Goal: Task Accomplishment & Management: Manage account settings

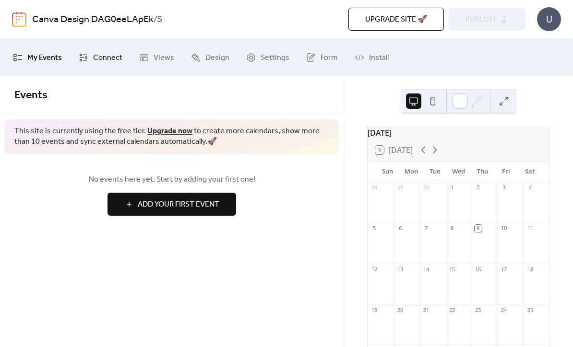
click at [103, 55] on span "Connect" at bounding box center [107, 57] width 29 height 15
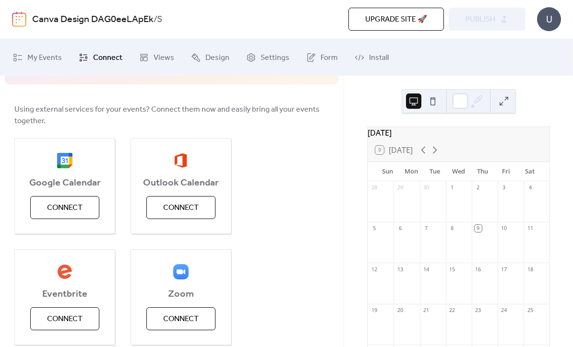
scroll to position [32, 0]
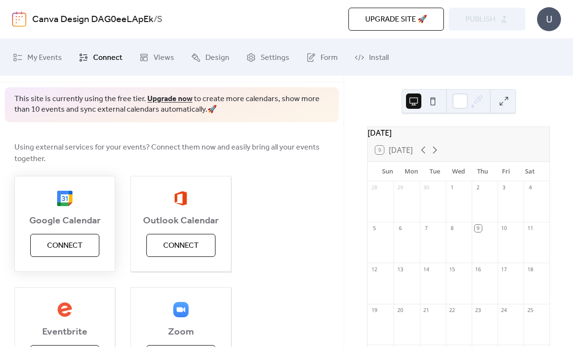
click at [62, 247] on span "Connect" at bounding box center [64, 246] width 35 height 12
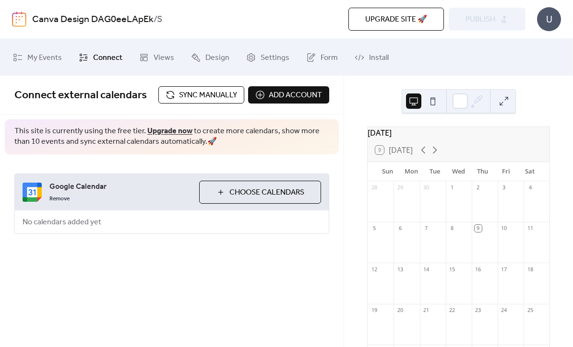
scroll to position [0, 0]
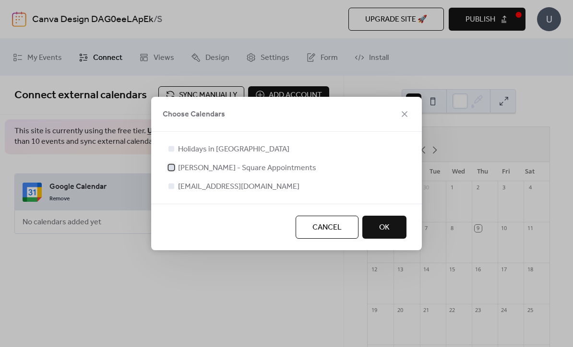
click at [186, 169] on span "[PERSON_NAME] - Square Appointments" at bounding box center [247, 169] width 138 height 12
click at [388, 224] on span "OK" at bounding box center [384, 228] width 11 height 12
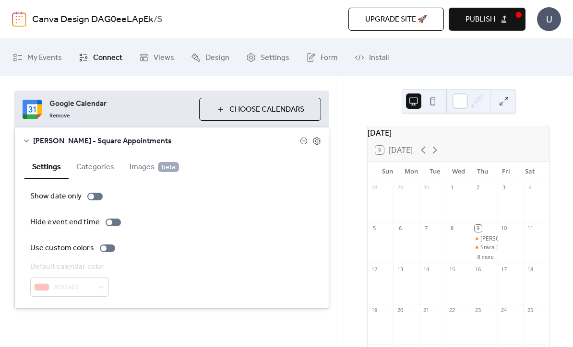
scroll to position [89, 0]
click at [96, 177] on button "Categories" at bounding box center [95, 165] width 53 height 23
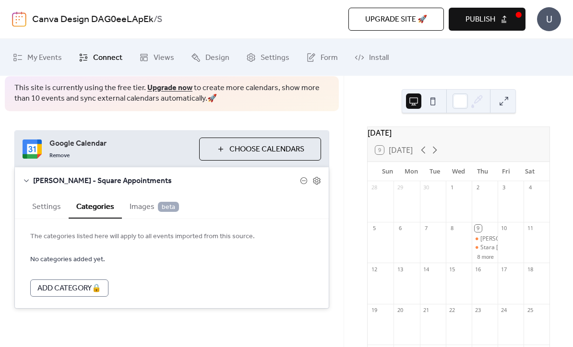
scroll to position [65, 0]
click at [142, 201] on span "Images beta" at bounding box center [153, 207] width 49 height 12
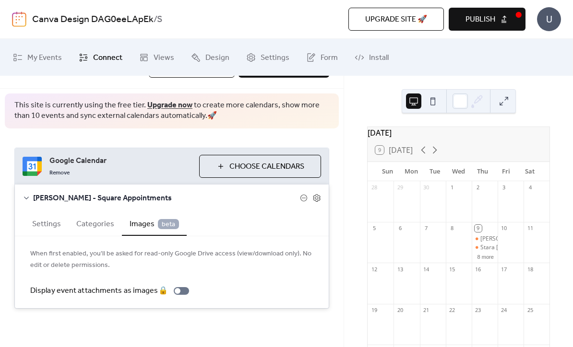
click at [47, 226] on button "Settings" at bounding box center [46, 222] width 44 height 23
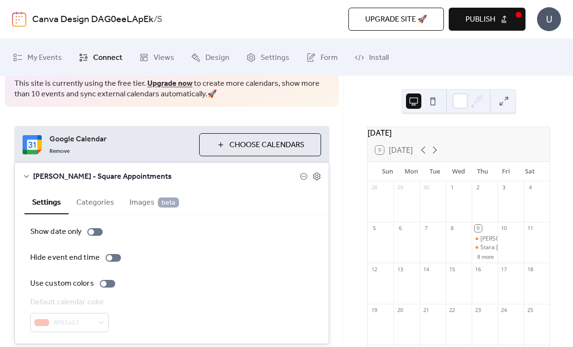
click at [438, 101] on button at bounding box center [432, 101] width 15 height 15
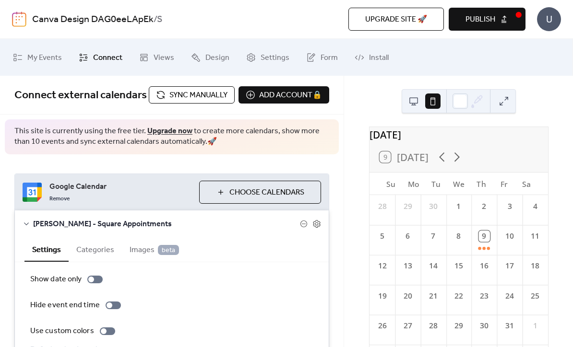
scroll to position [0, 0]
click at [549, 17] on div "U" at bounding box center [549, 19] width 24 height 24
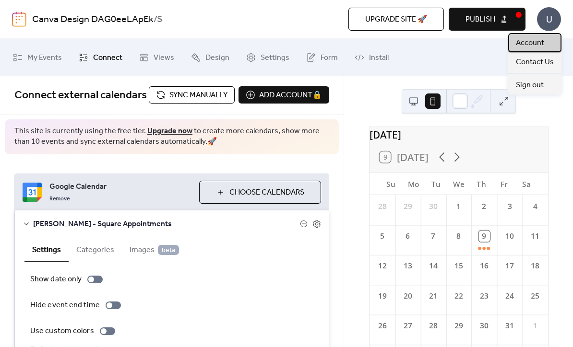
click at [539, 41] on span "Account" at bounding box center [530, 43] width 28 height 12
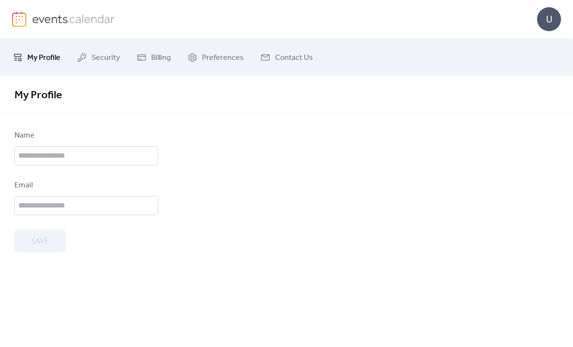
click at [22, 47] on link "My Profile" at bounding box center [37, 57] width 62 height 29
click at [96, 60] on span "Security" at bounding box center [106, 57] width 28 height 15
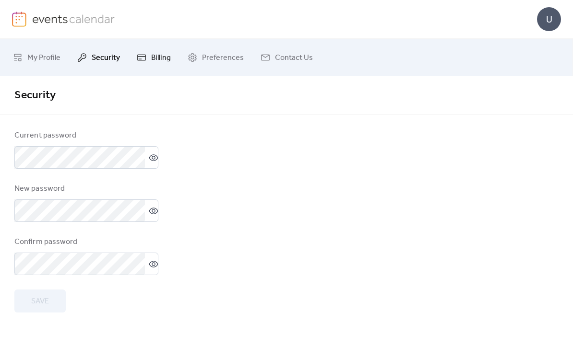
click at [151, 64] on span "Billing" at bounding box center [161, 57] width 20 height 15
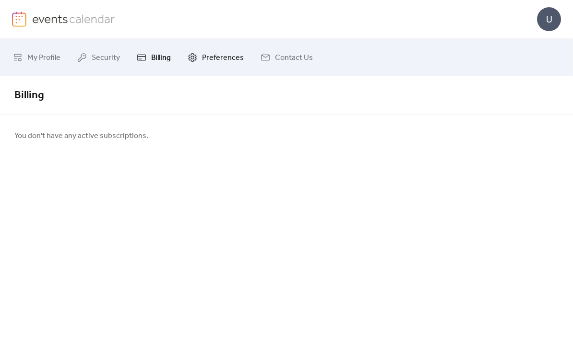
click at [199, 60] on link "Preferences" at bounding box center [215, 57] width 70 height 29
click at [276, 63] on span "Contact Us" at bounding box center [294, 57] width 38 height 15
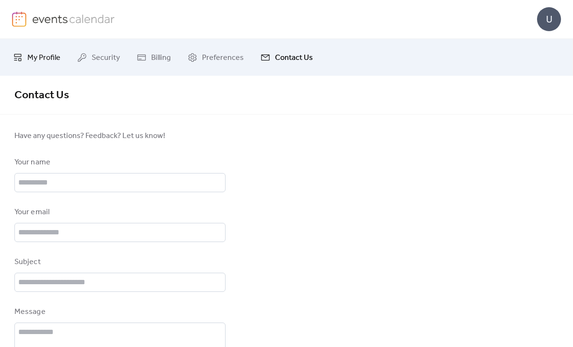
click at [26, 55] on link "My Profile" at bounding box center [37, 57] width 62 height 29
